Goal: Information Seeking & Learning: Learn about a topic

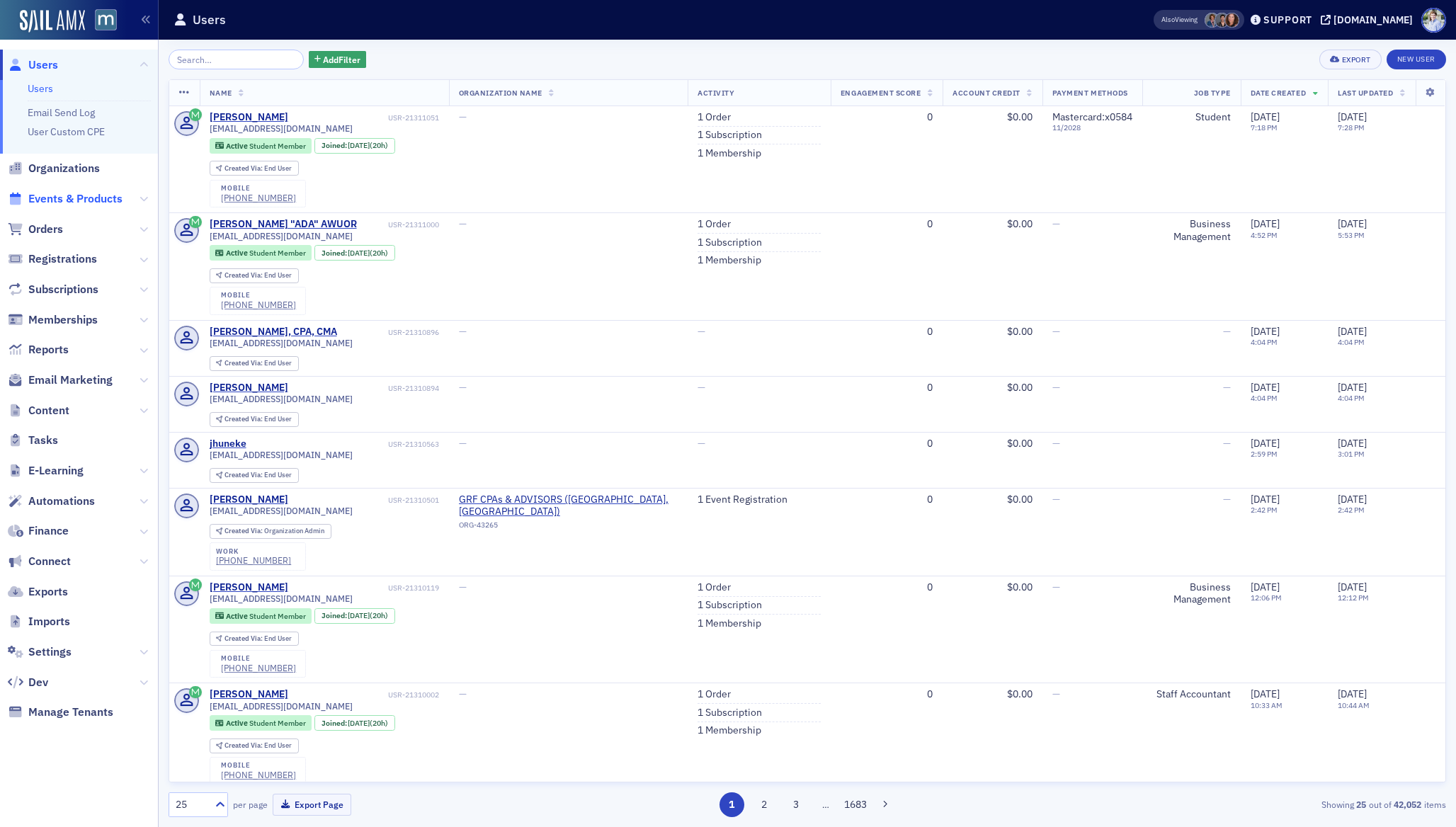
click at [68, 196] on span "Events & Products" at bounding box center [76, 199] width 94 height 16
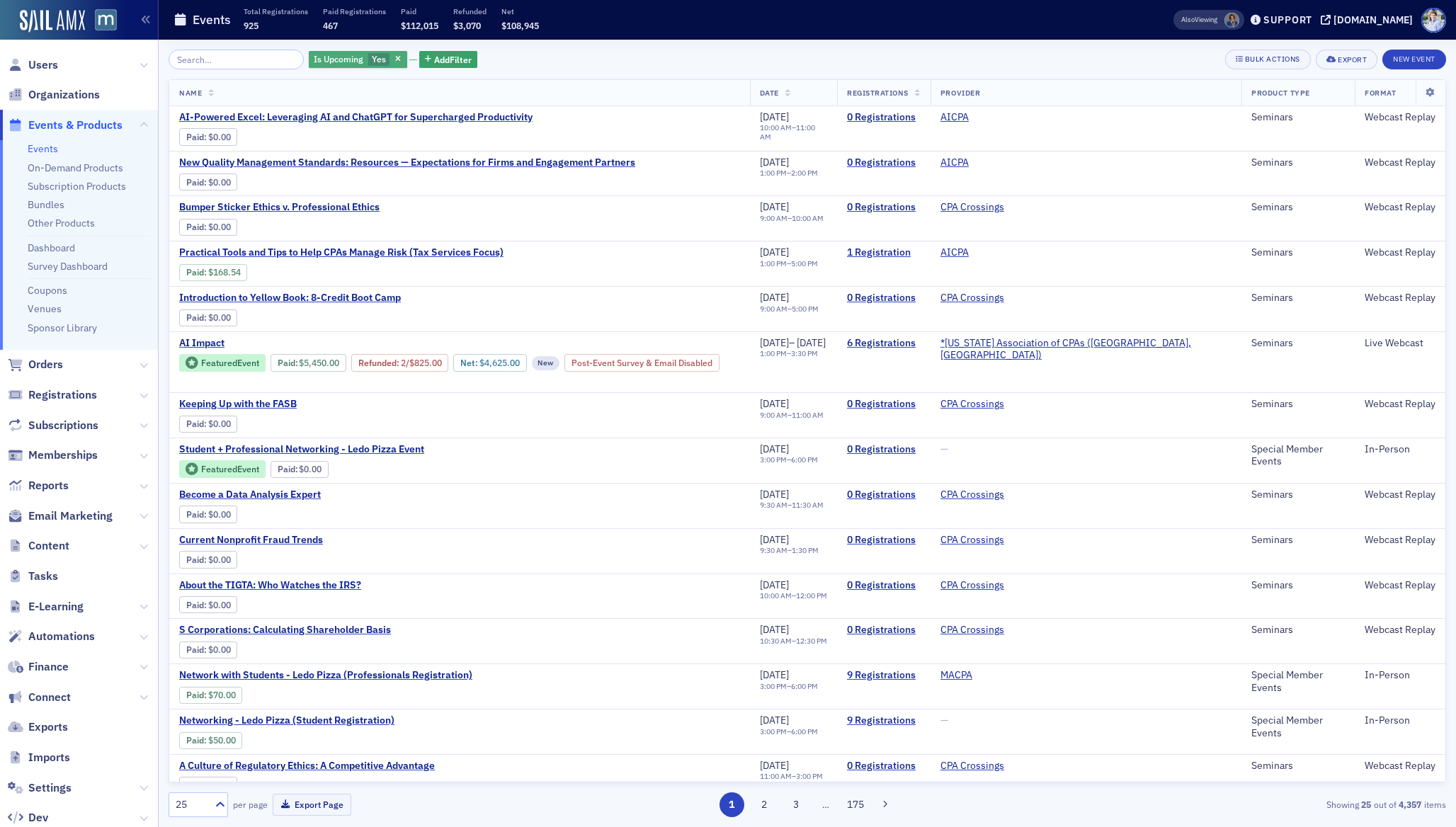
click at [313, 59] on span "Is Upcoming" at bounding box center [338, 59] width 49 height 11
click at [376, 30] on div "467" at bounding box center [354, 24] width 63 height 17
click at [410, 47] on div "Is Upcoming Yes Add Filter Bulk Actions Export New Event Name Date Registration…" at bounding box center [808, 433] width 1278 height 787
click at [425, 59] on icon "button" at bounding box center [428, 60] width 6 height 8
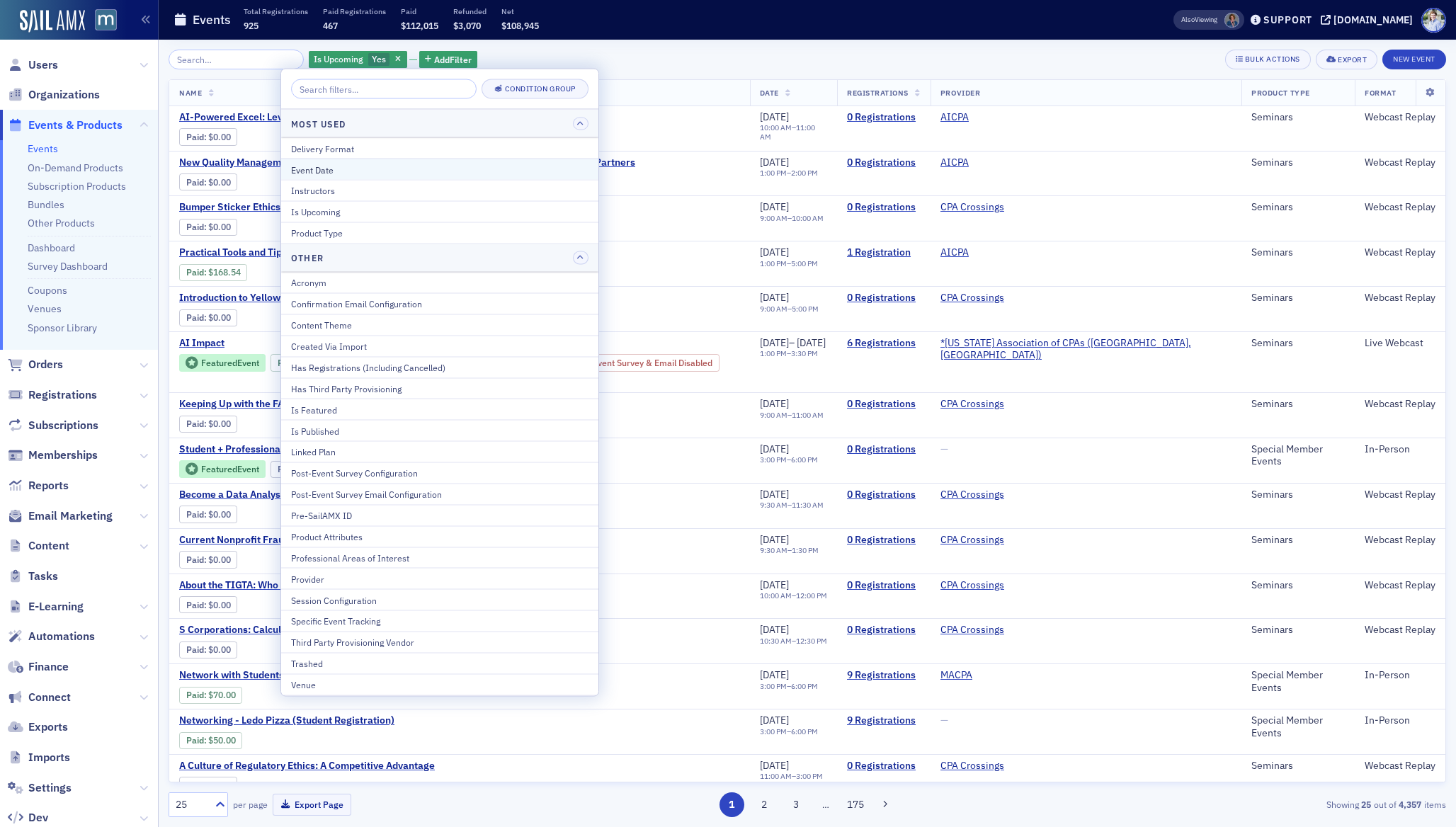
click at [399, 173] on div "Event Date" at bounding box center [440, 169] width 298 height 13
select select "8"
select select "2025"
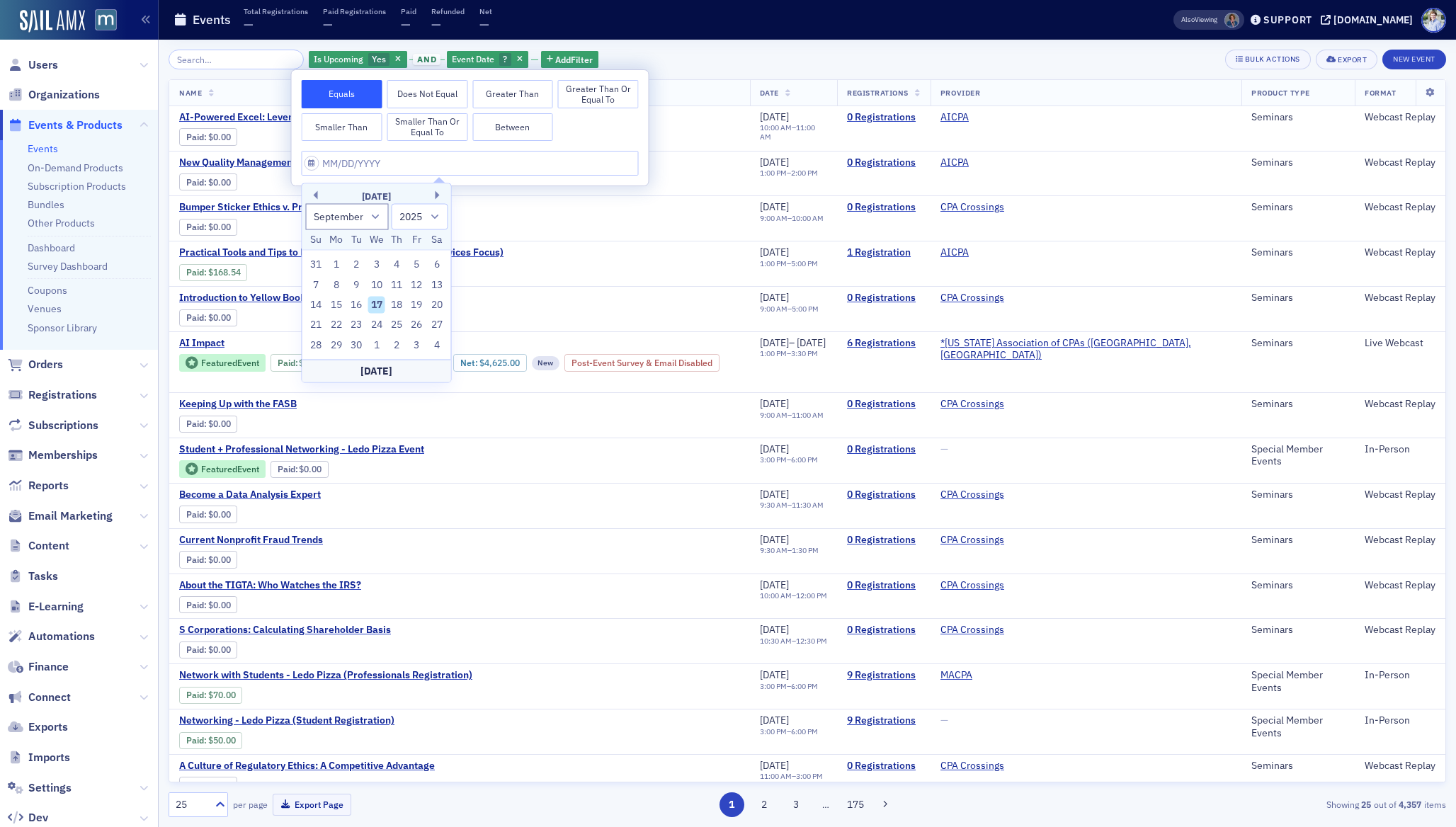
click at [377, 307] on div "17" at bounding box center [376, 305] width 17 height 17
type input "[DATE]"
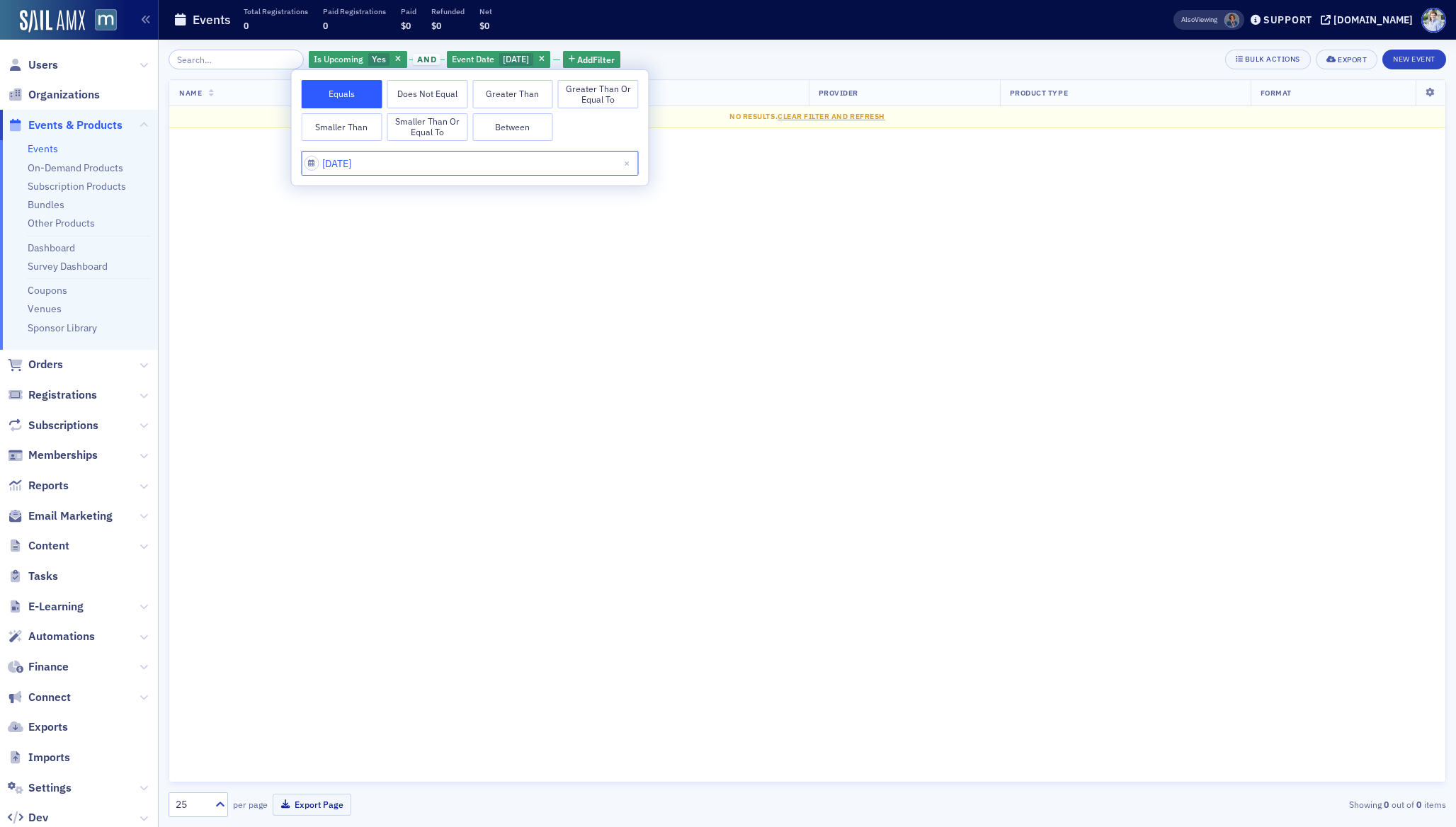
click at [348, 165] on input "[DATE]" at bounding box center [470, 163] width 337 height 25
select select "8"
select select "2025"
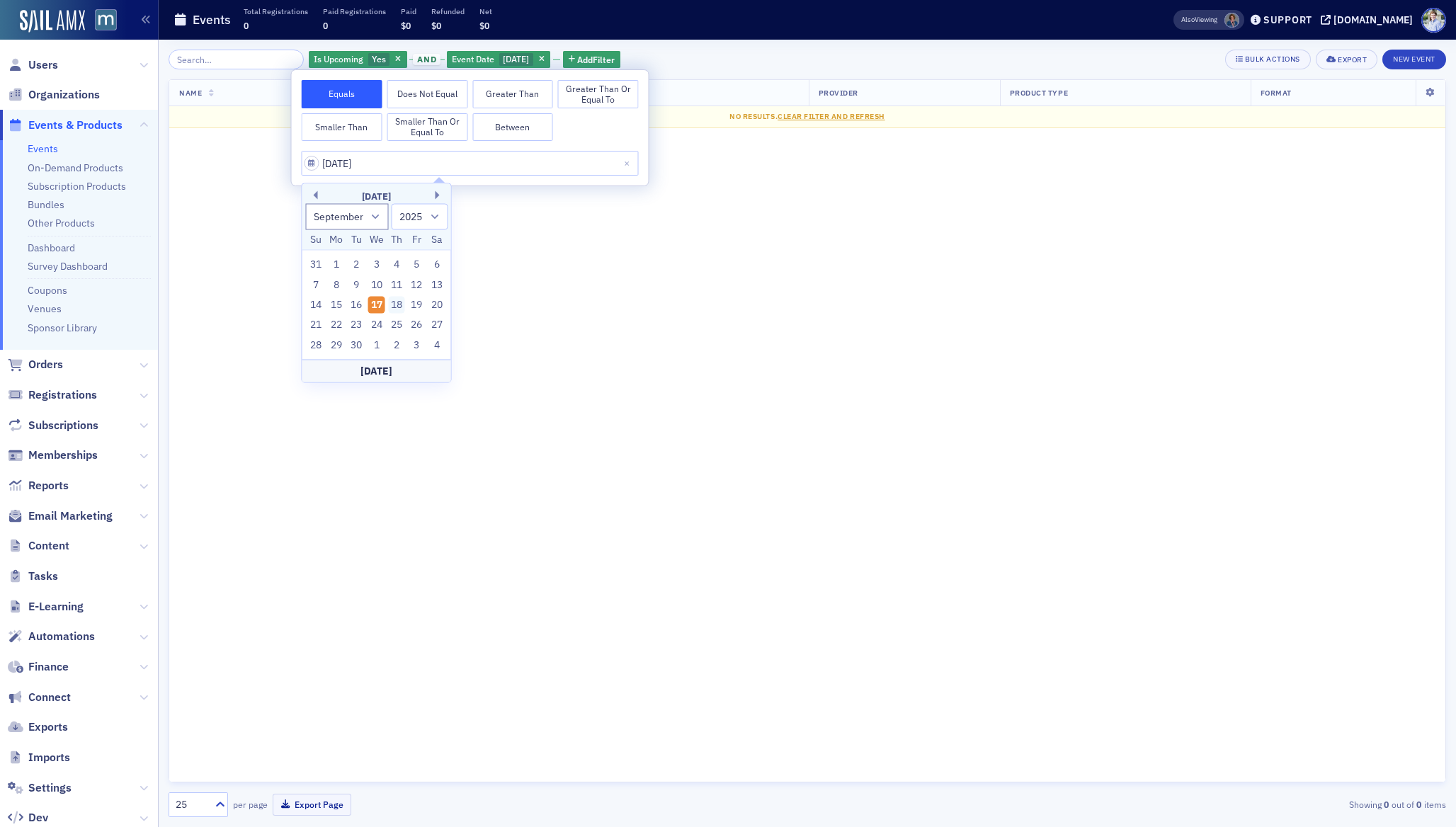
click at [393, 300] on div "18" at bounding box center [396, 305] width 17 height 17
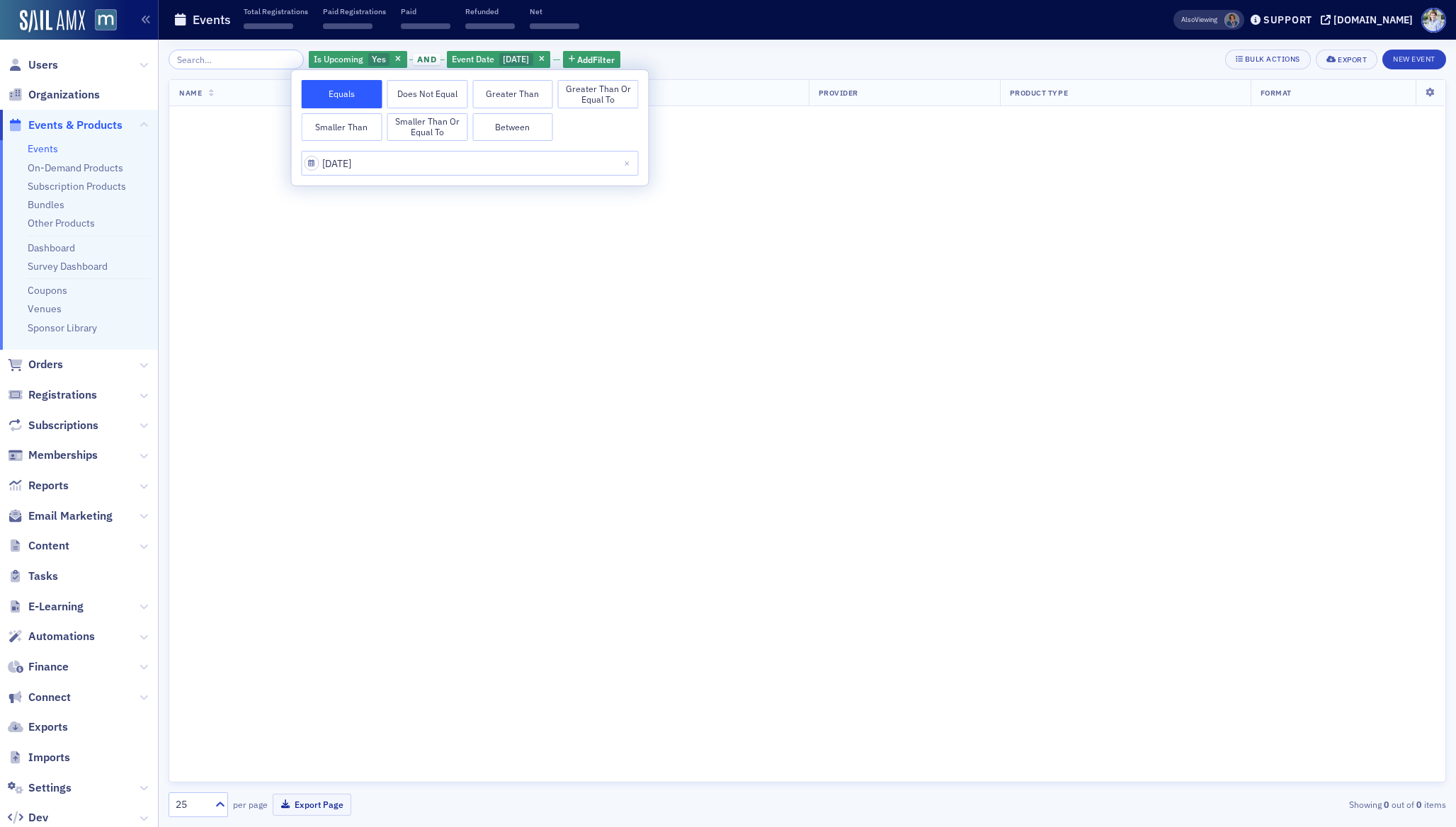
type input "[DATE]"
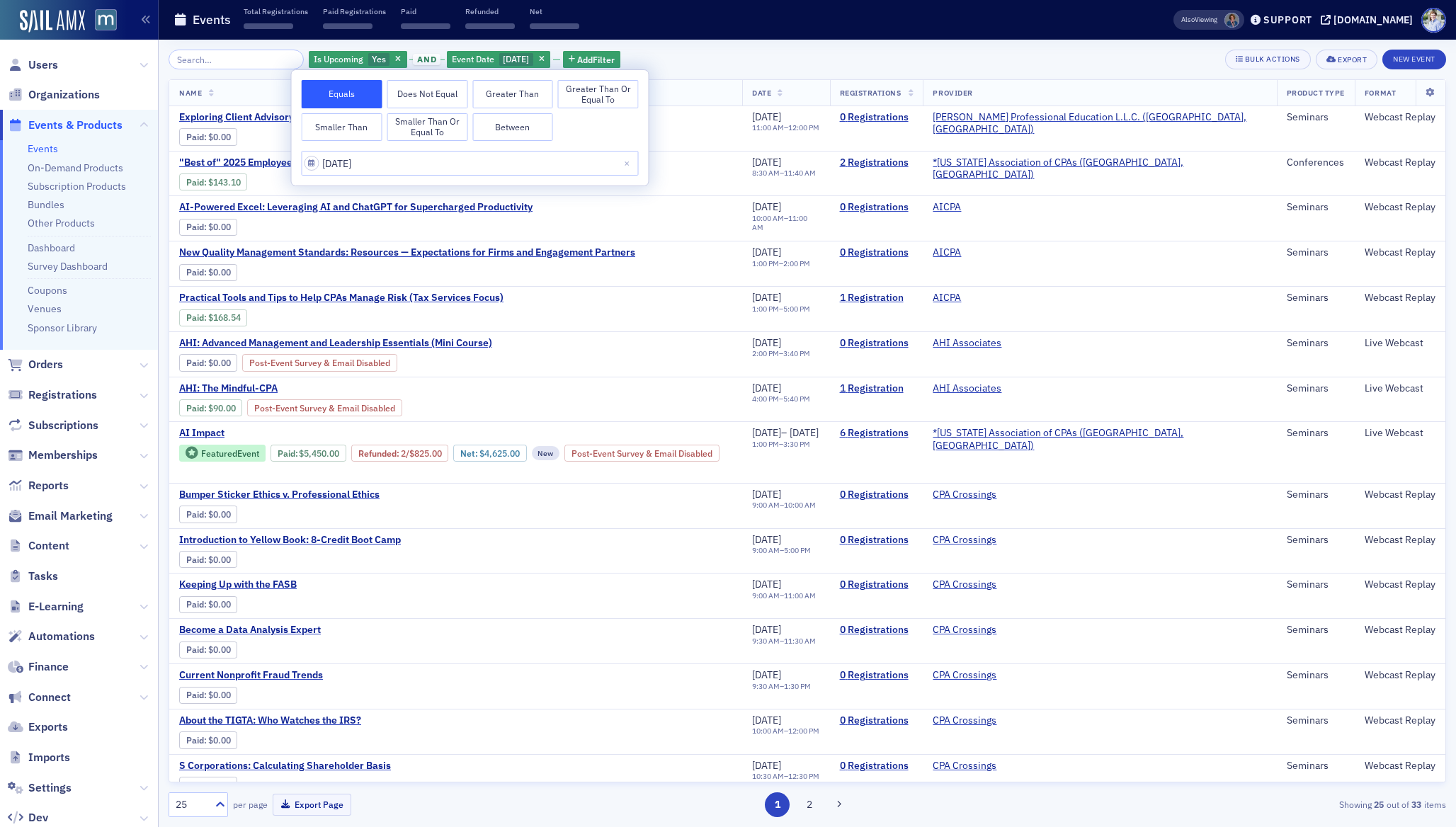
click at [460, 6] on div "Total Registrations ‌ Paid Registrations ‌ Paid ‌ Refunded ‌ Net ‌" at bounding box center [411, 20] width 336 height 28
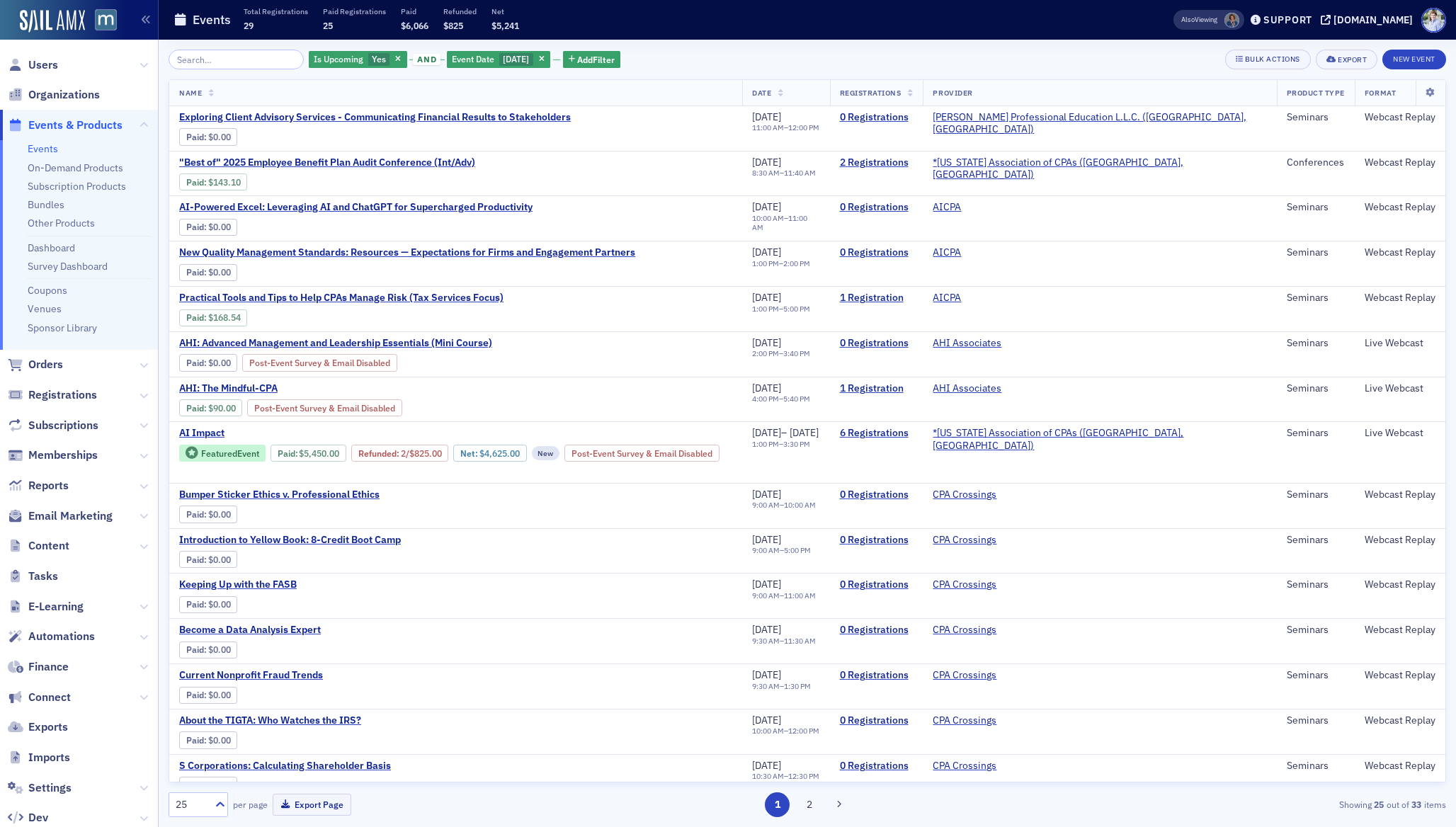
click at [924, 85] on th "Registrations" at bounding box center [877, 93] width 94 height 26
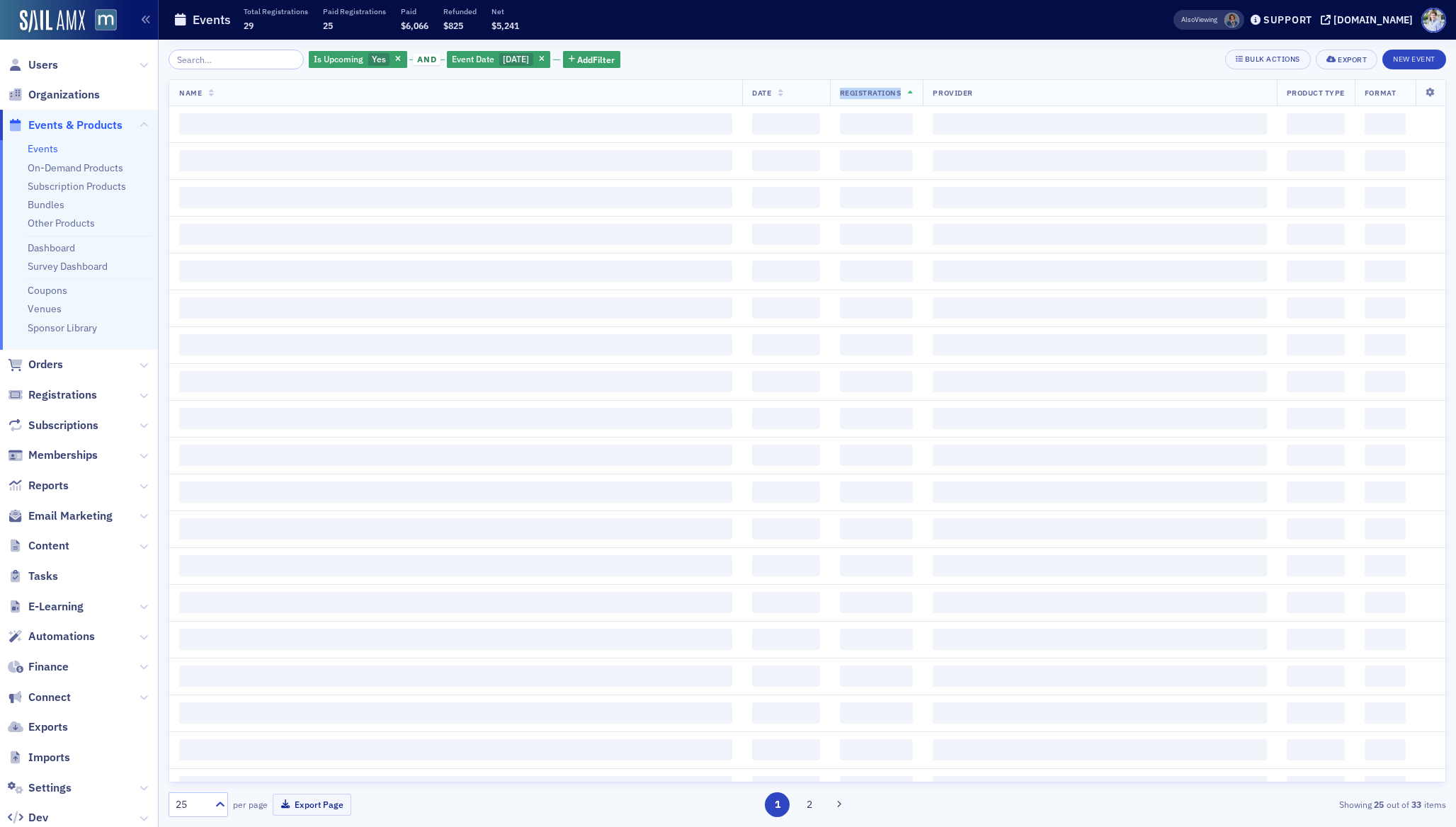
click at [924, 85] on th "Registrations" at bounding box center [877, 93] width 94 height 26
